Goal: Communication & Community: Ask a question

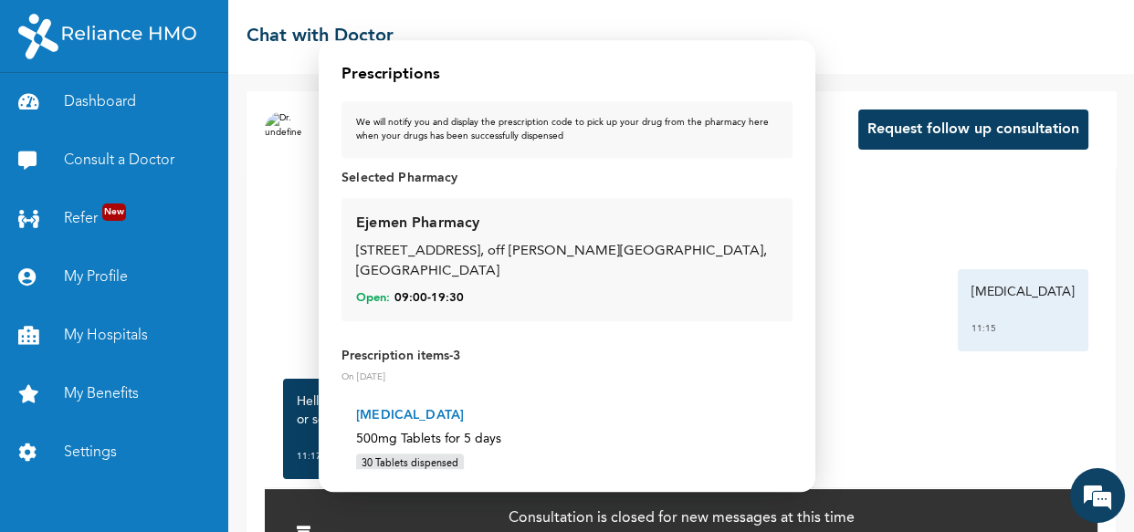
scroll to position [1941, 0]
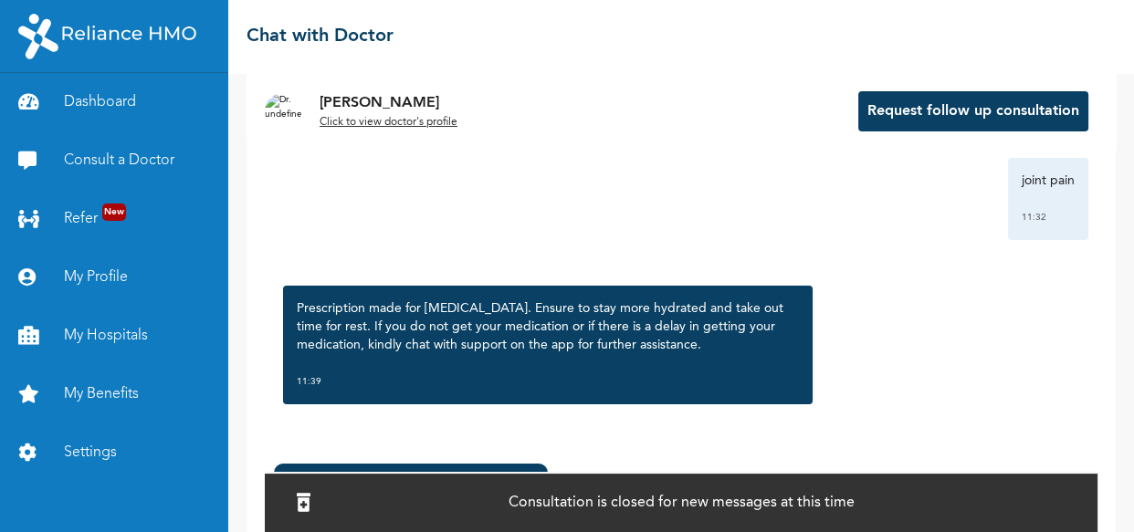
scroll to position [152, 0]
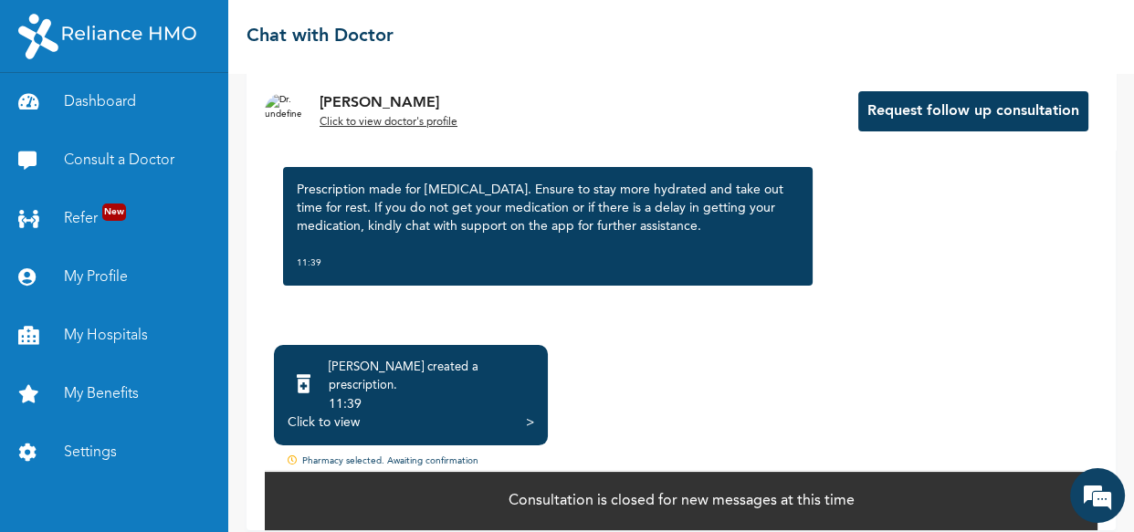
click at [526, 414] on div ">" at bounding box center [530, 423] width 8 height 18
click at [1088, 499] on em at bounding box center [1097, 495] width 49 height 49
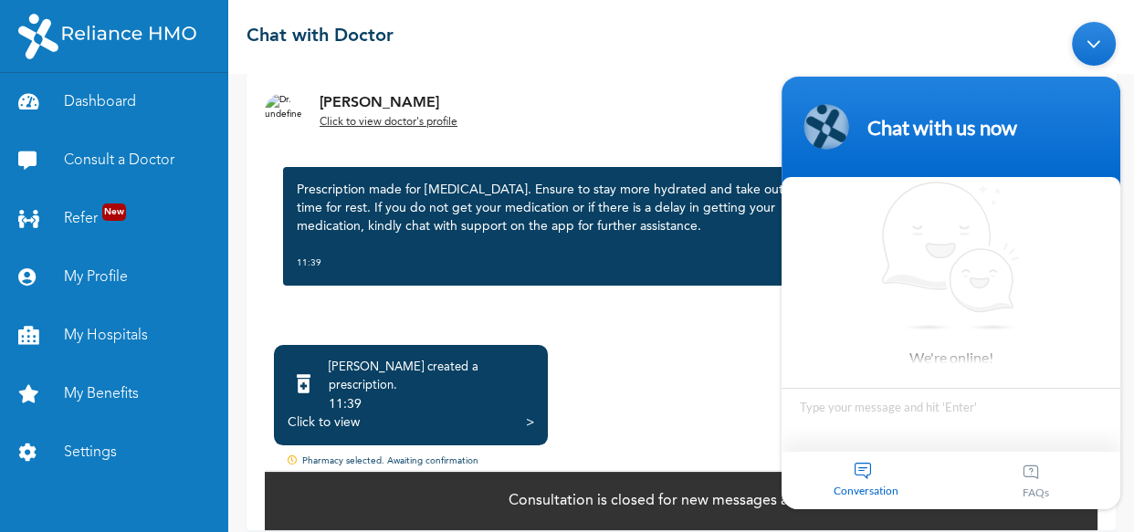
scroll to position [1, 0]
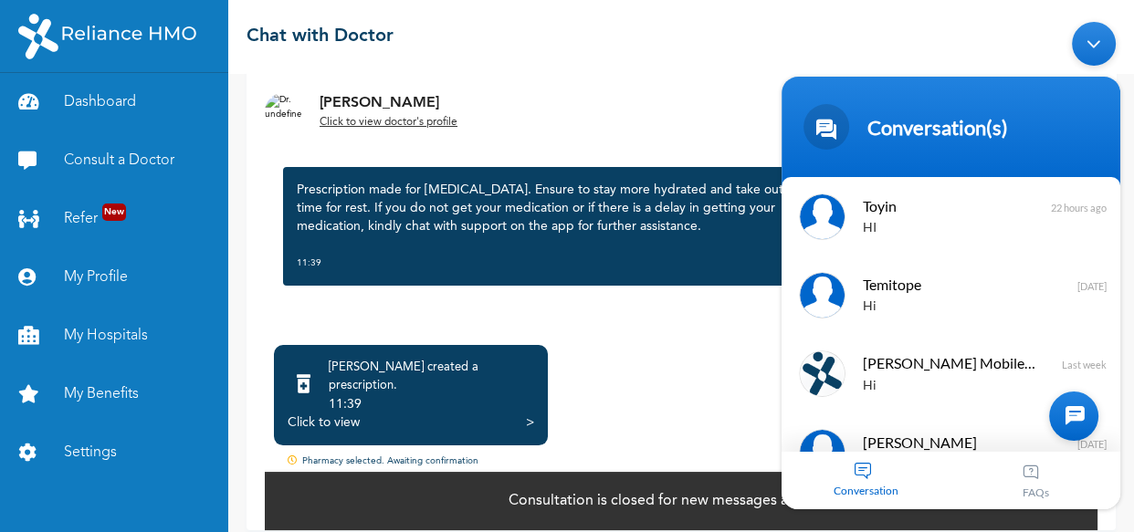
click at [1061, 409] on div at bounding box center [1073, 416] width 49 height 49
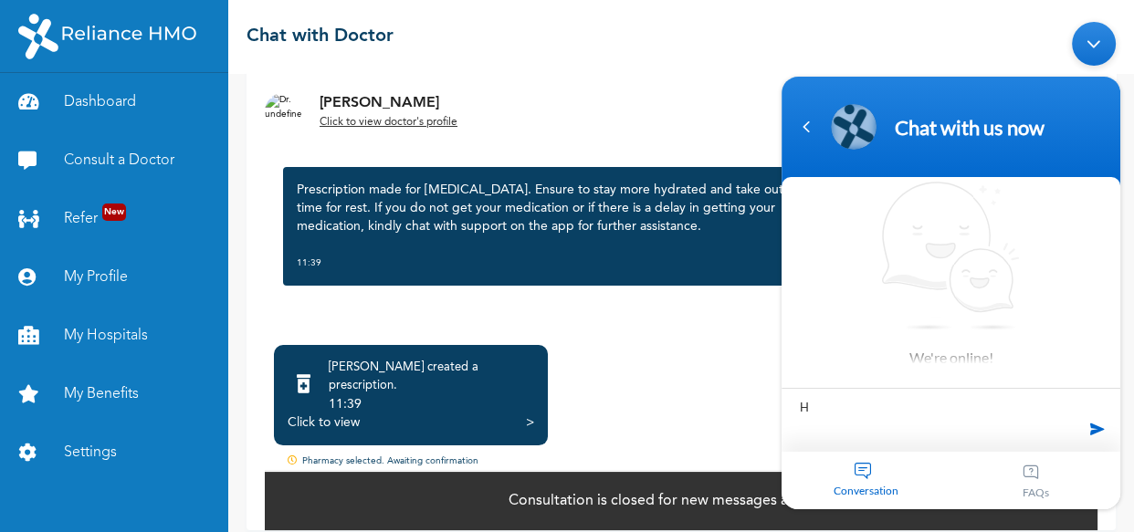
type textarea "HI"
click at [1098, 433] on span at bounding box center [1097, 429] width 27 height 27
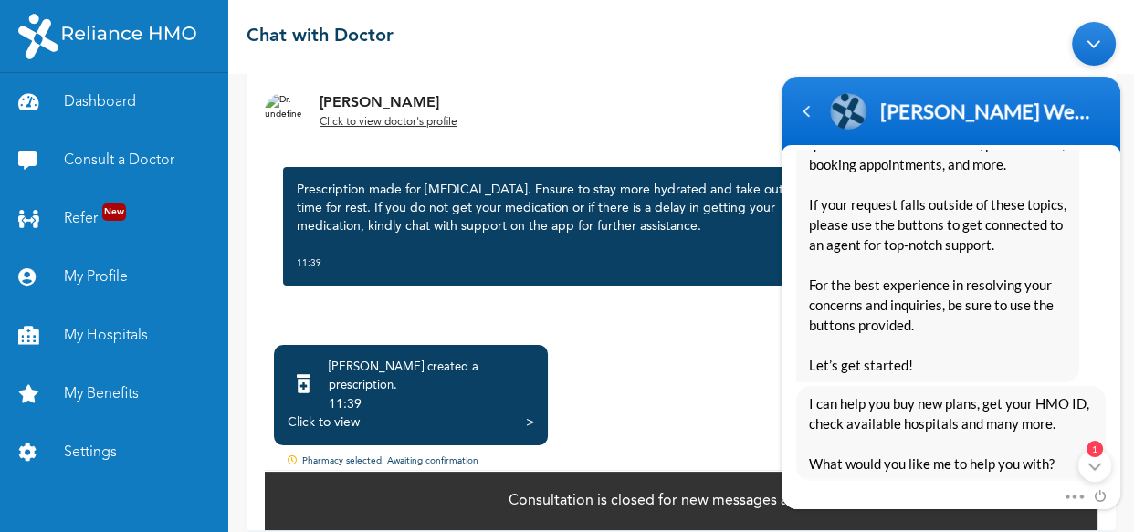
scroll to position [497, 0]
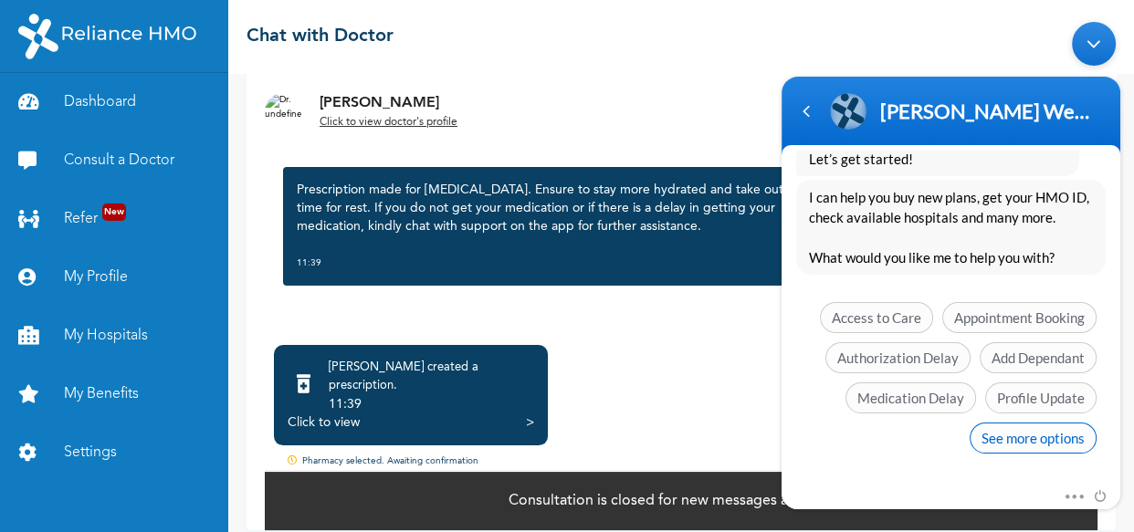
click at [1020, 446] on span "See more options" at bounding box center [1033, 438] width 127 height 31
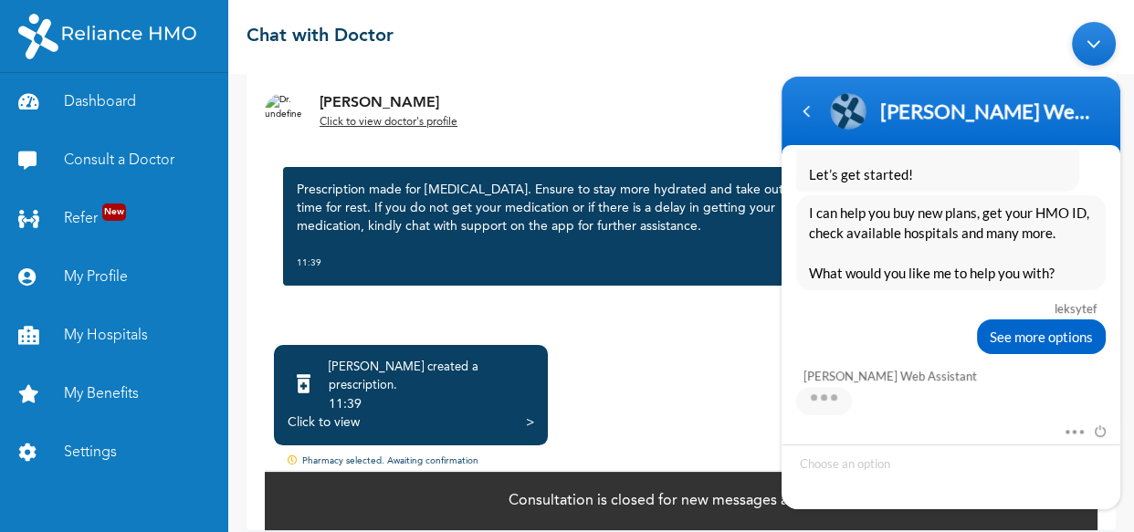
scroll to position [631, 0]
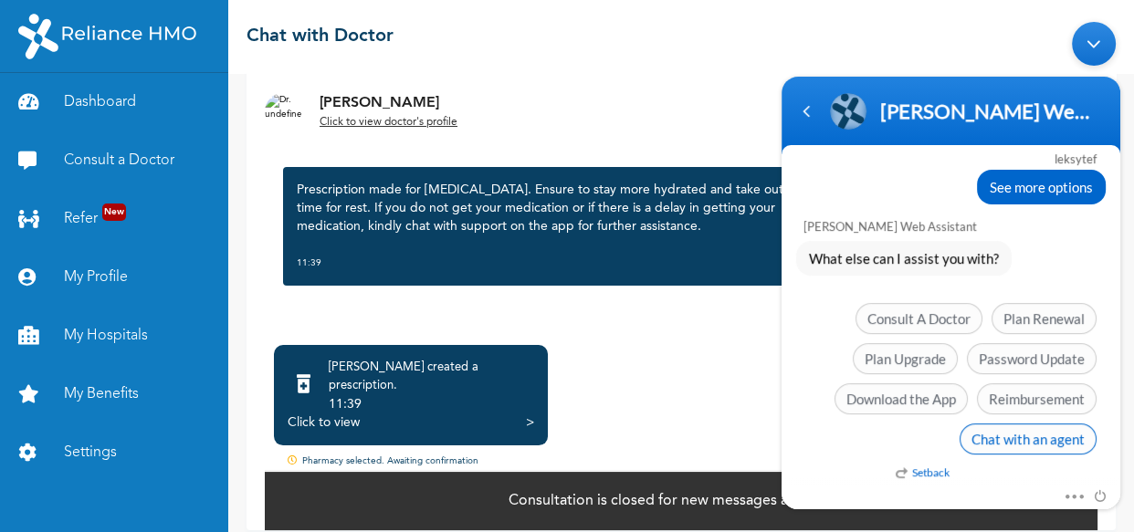
click at [1042, 430] on span "Chat with an agent" at bounding box center [1028, 439] width 137 height 31
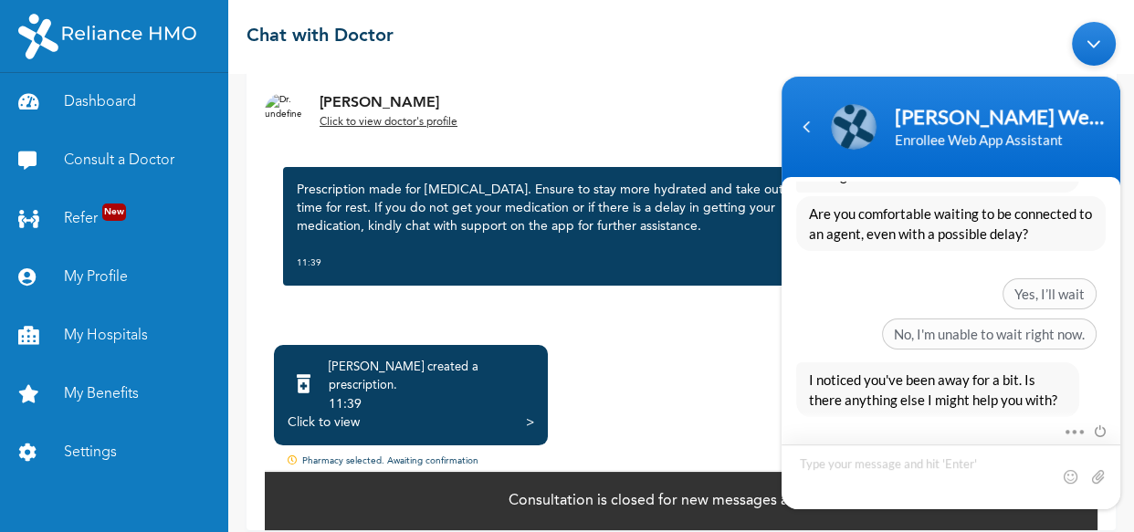
scroll to position [950, 0]
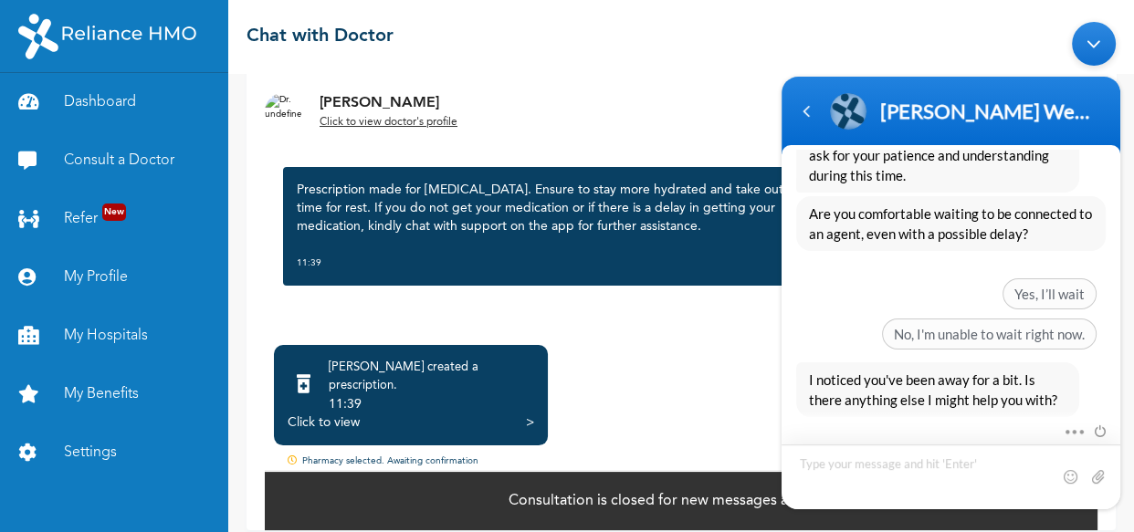
click at [898, 482] on textarea "Type your message and hit 'Enter'" at bounding box center [951, 477] width 339 height 65
type textarea "I Chatted a doctor since morning and am yet to receive my pick up code"
click at [1103, 470] on span at bounding box center [1098, 477] width 18 height 18
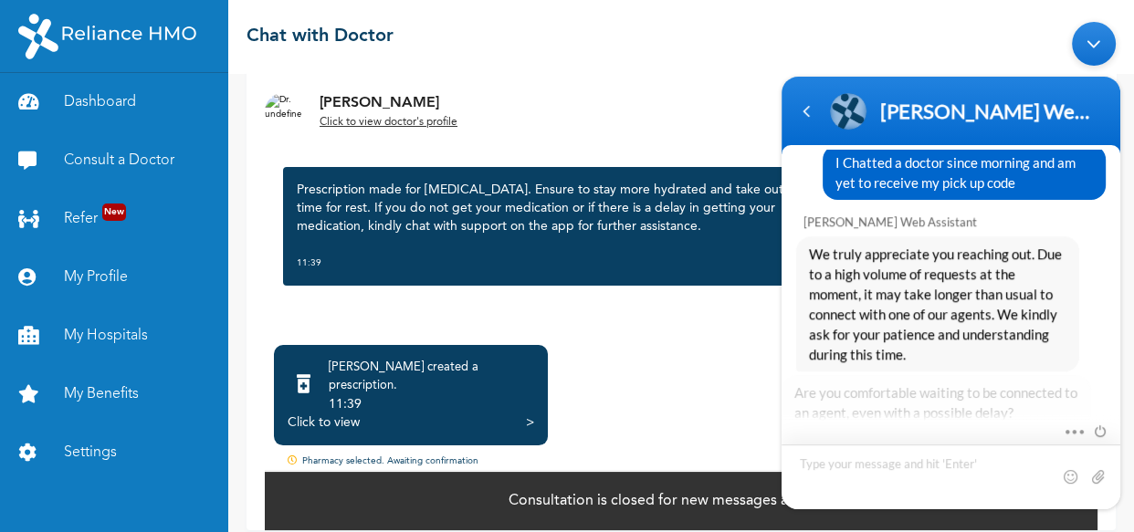
scroll to position [1280, 0]
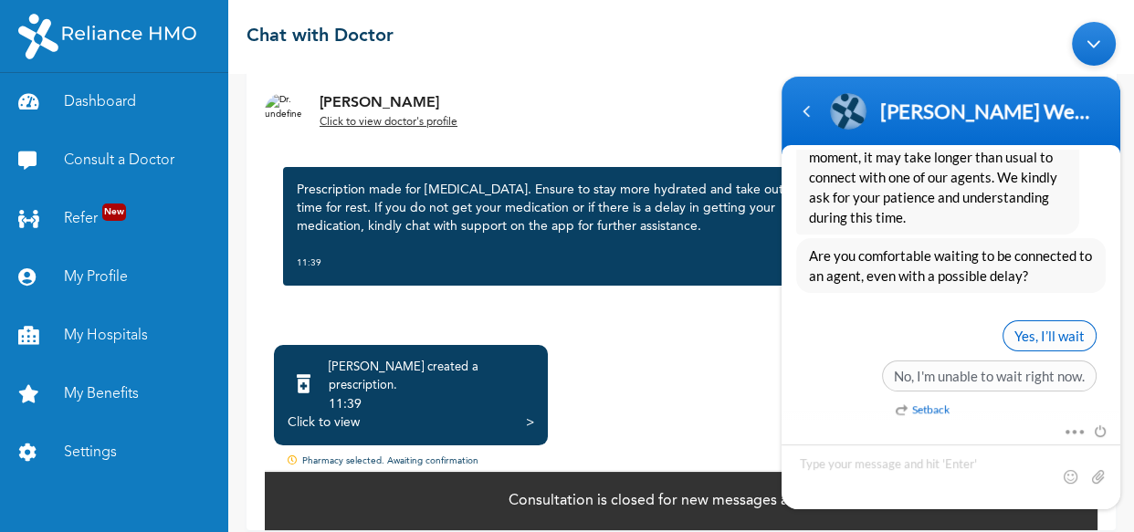
click at [1027, 334] on span "Yes, I’ll wait" at bounding box center [1050, 336] width 94 height 31
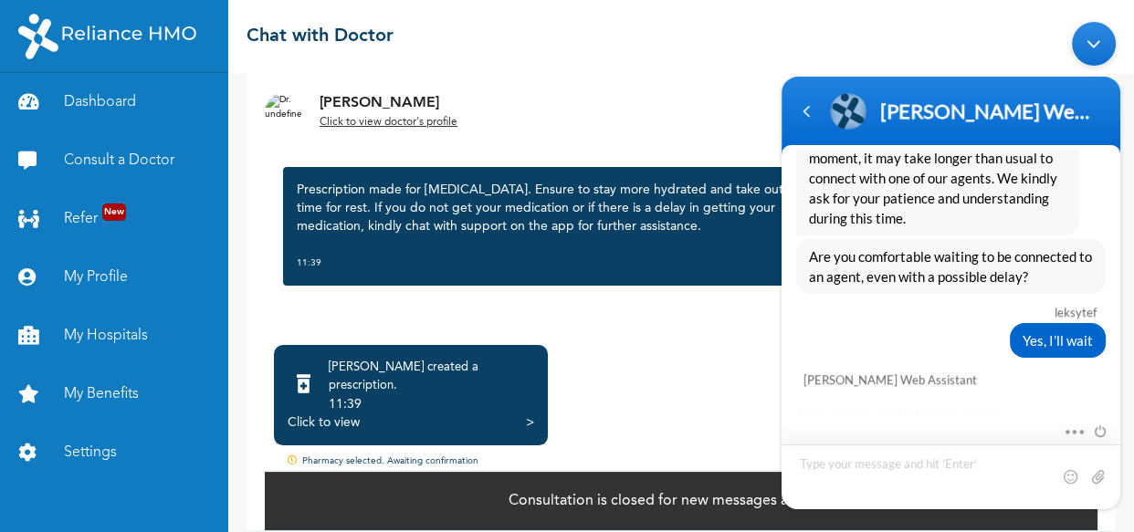
scroll to position [1516, 0]
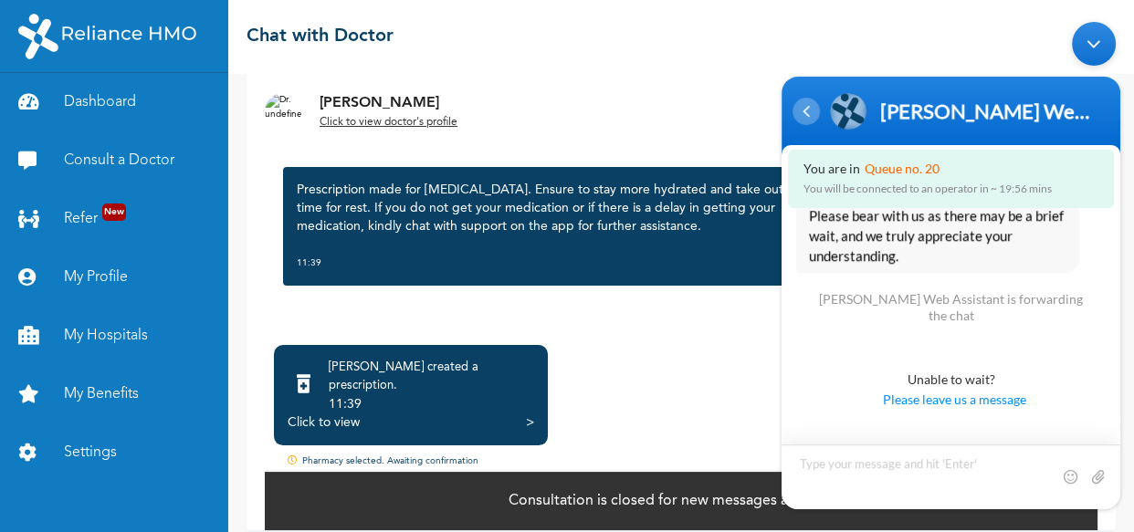
click at [807, 109] on div "Navigation go back" at bounding box center [806, 111] width 27 height 27
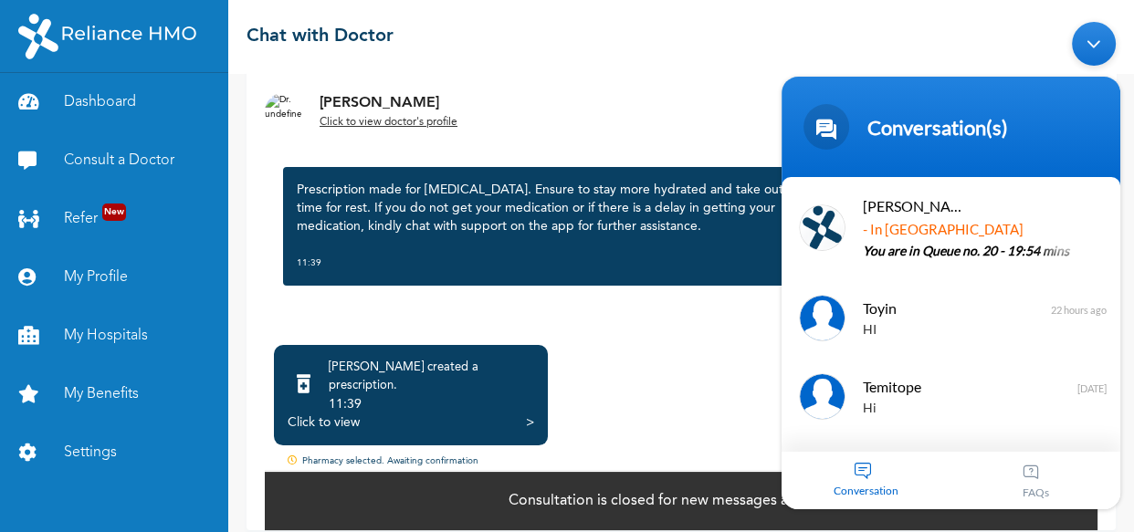
click at [531, 414] on div ">" at bounding box center [530, 423] width 8 height 18
